Goal: Task Accomplishment & Management: Manage account settings

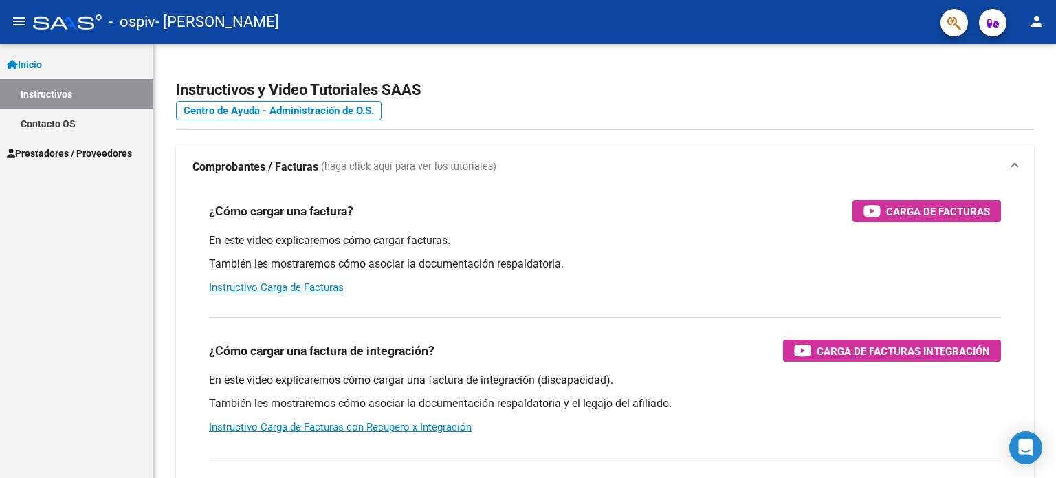
click at [91, 153] on span "Prestadores / Proveedores" at bounding box center [69, 153] width 125 height 15
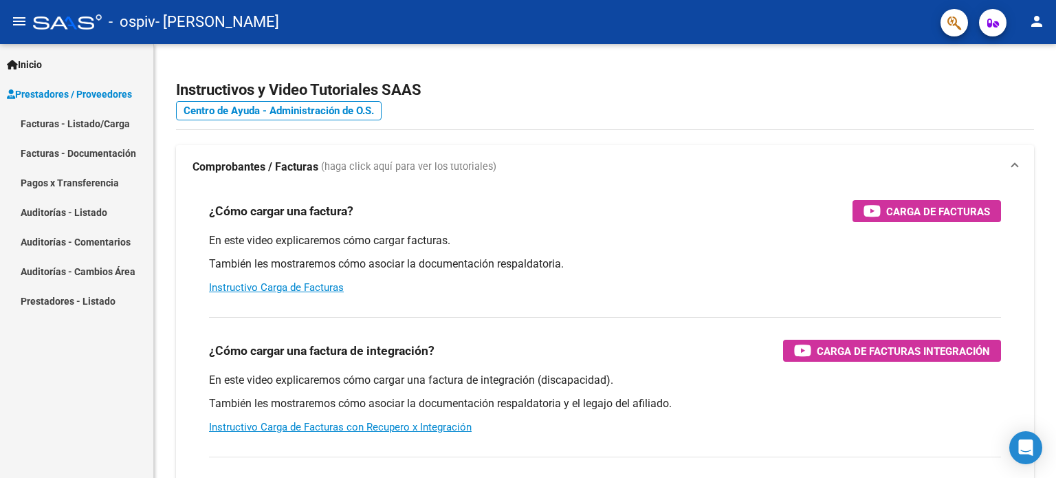
click at [80, 131] on link "Facturas - Listado/Carga" at bounding box center [76, 124] width 153 height 30
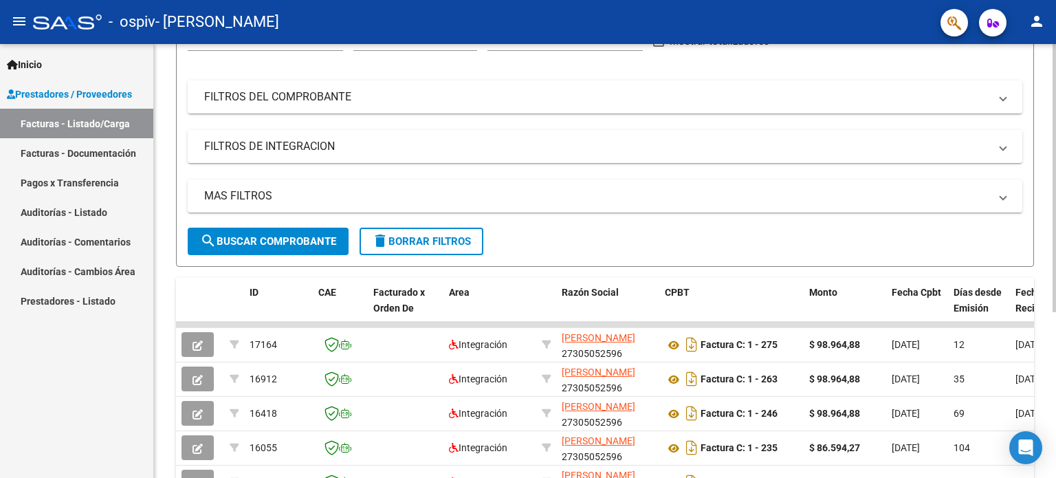
scroll to position [267, 0]
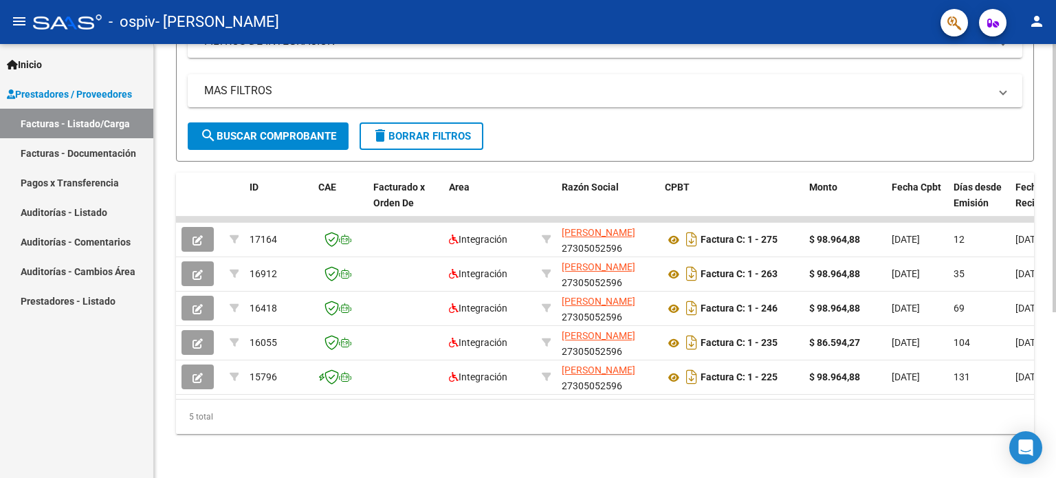
drag, startPoint x: 422, startPoint y: 401, endPoint x: 562, endPoint y: 390, distance: 140.7
click at [571, 390] on div "ID CAE Facturado x Orden De Area Razón Social CPBT Monto Fecha Cpbt Días desde …" at bounding box center [605, 303] width 858 height 261
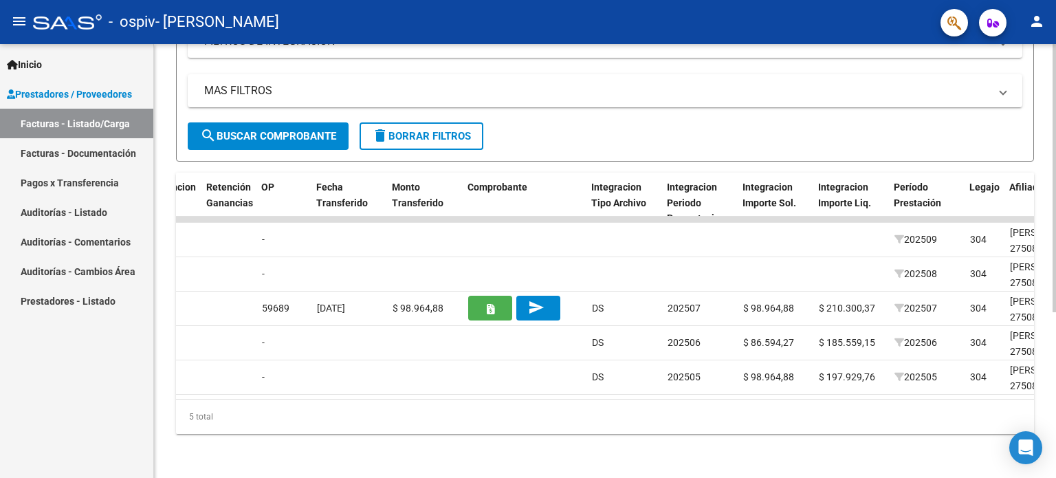
scroll to position [0, 608]
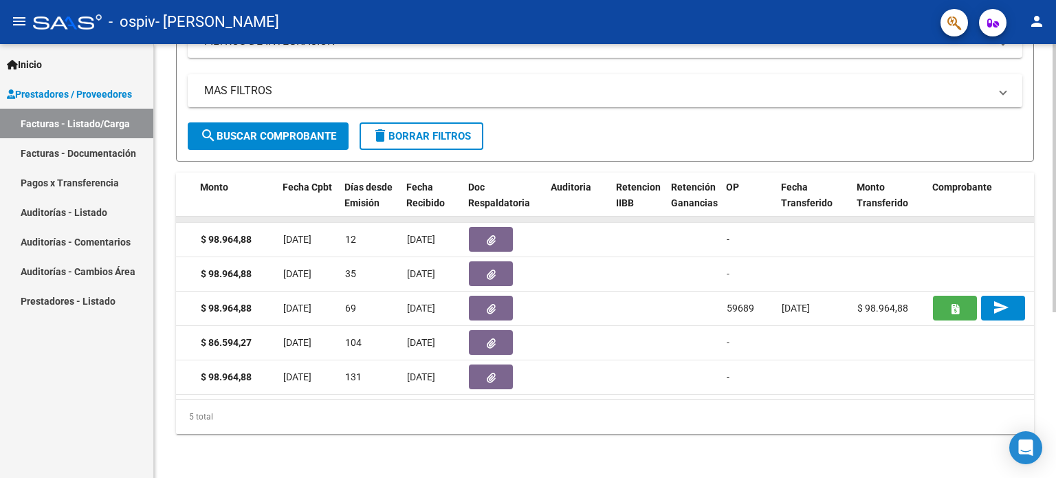
click at [502, 217] on datatable-body-cell at bounding box center [504, 220] width 83 height 6
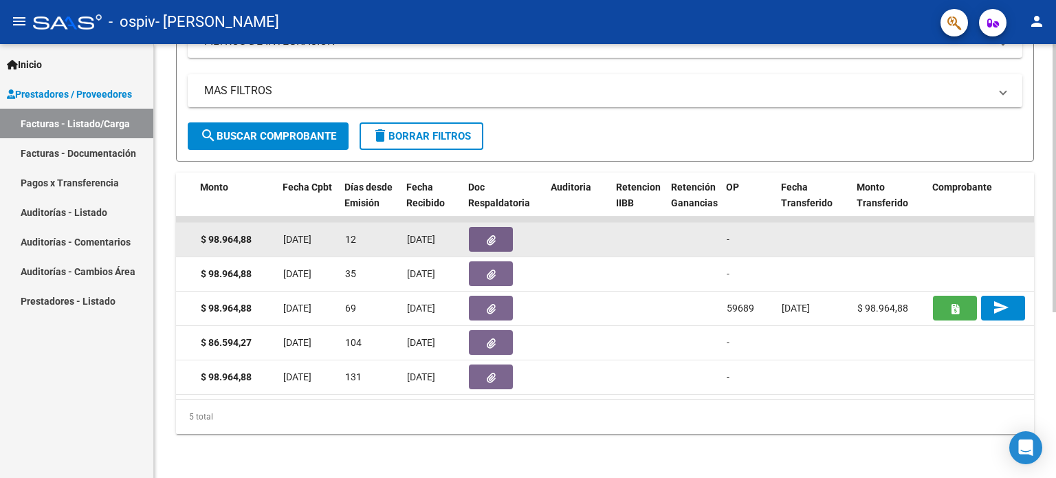
click at [495, 230] on button "button" at bounding box center [491, 239] width 44 height 25
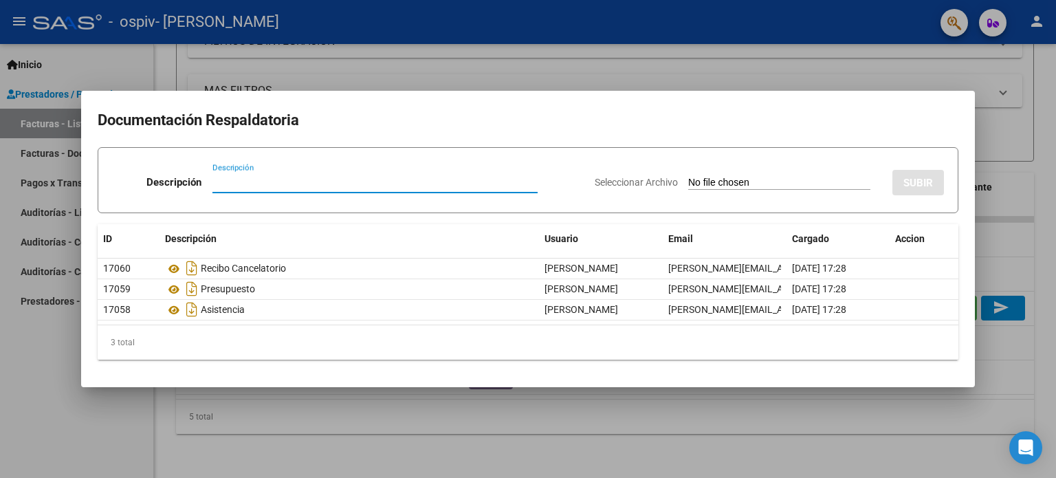
click at [876, 36] on div at bounding box center [528, 239] width 1056 height 478
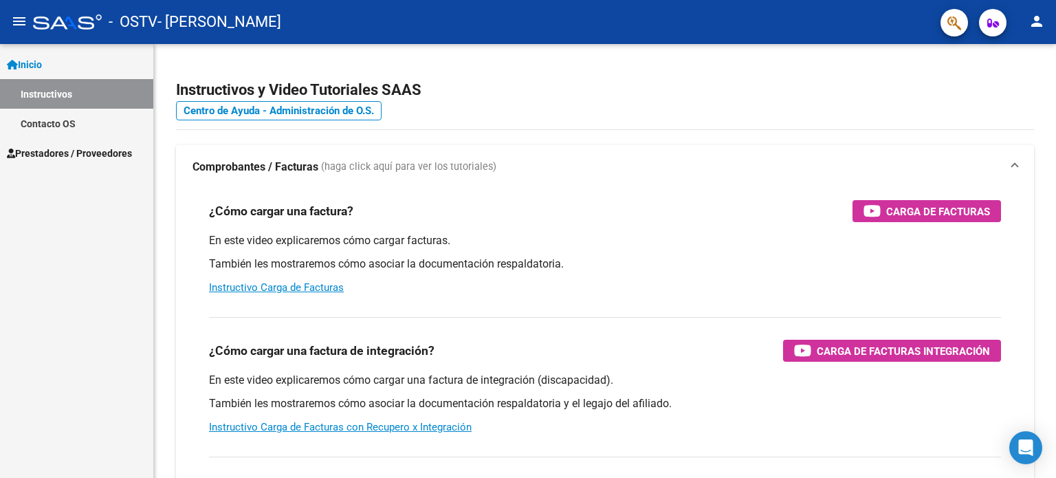
click at [95, 161] on link "Prestadores / Proveedores" at bounding box center [76, 153] width 153 height 30
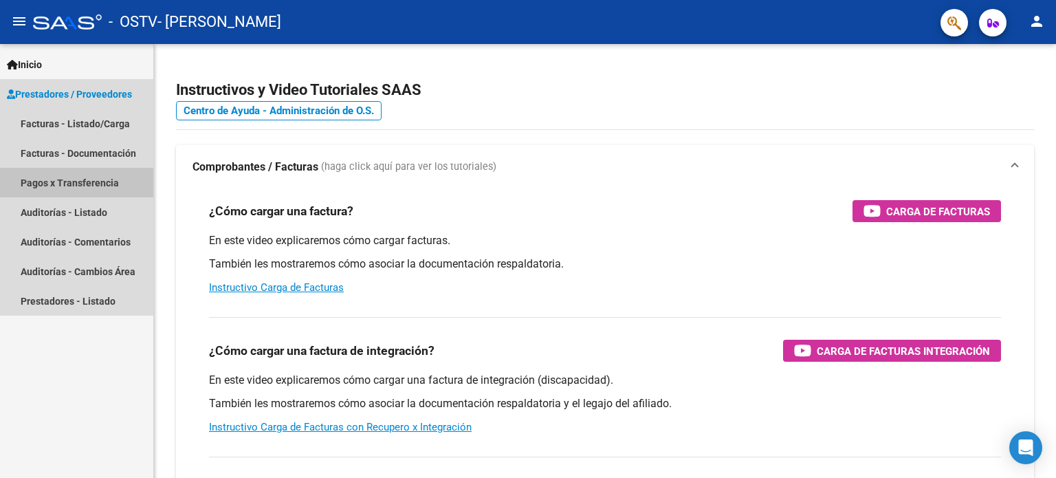
click at [87, 177] on link "Pagos x Transferencia" at bounding box center [76, 183] width 153 height 30
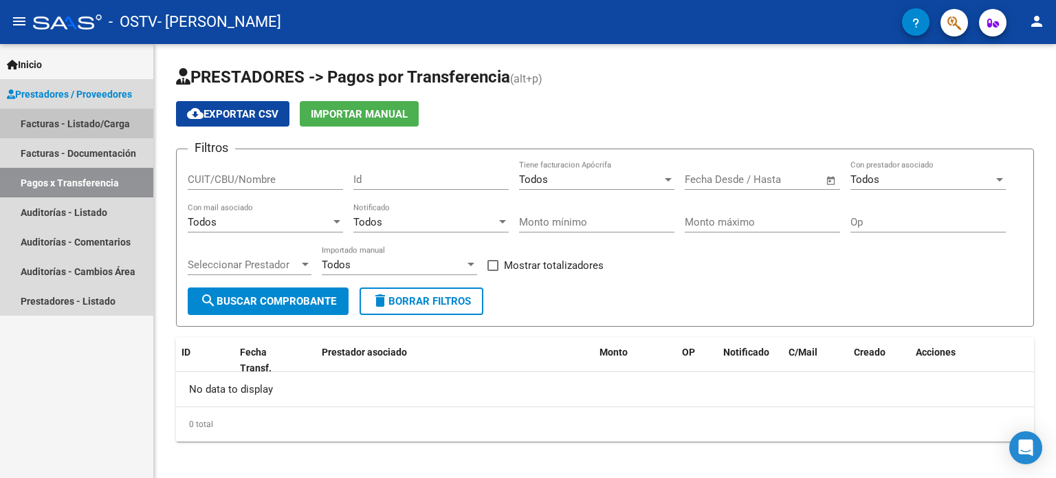
click at [91, 124] on link "Facturas - Listado/Carga" at bounding box center [76, 124] width 153 height 30
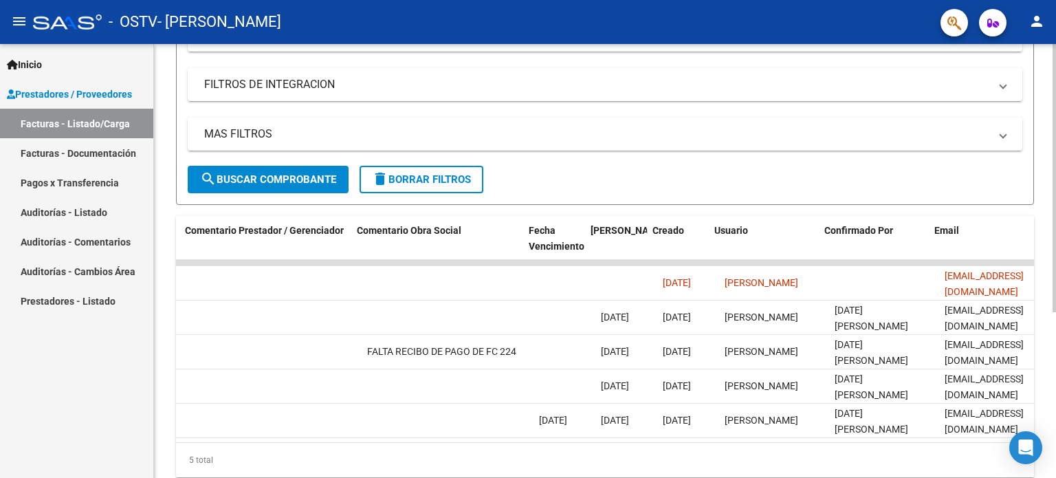
scroll to position [0, 2019]
